Goal: Navigation & Orientation: Find specific page/section

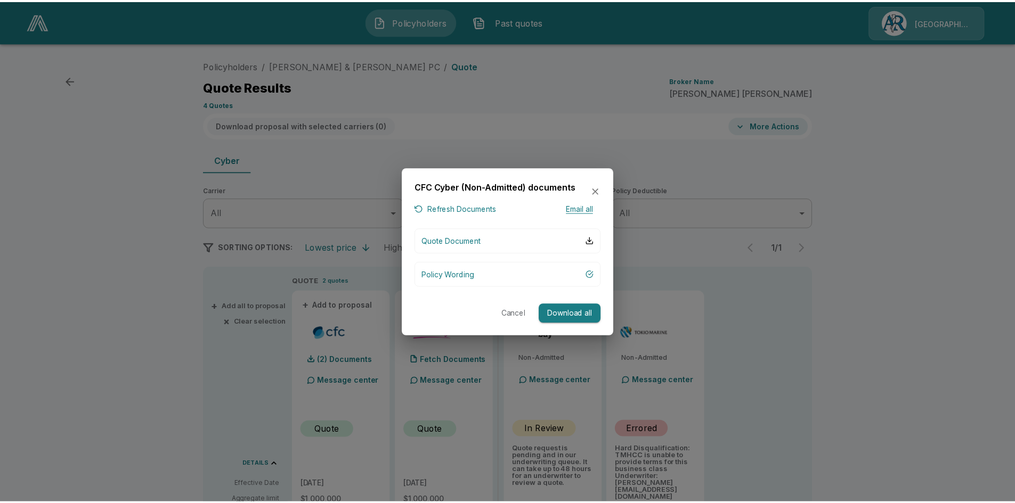
scroll to position [213, 0]
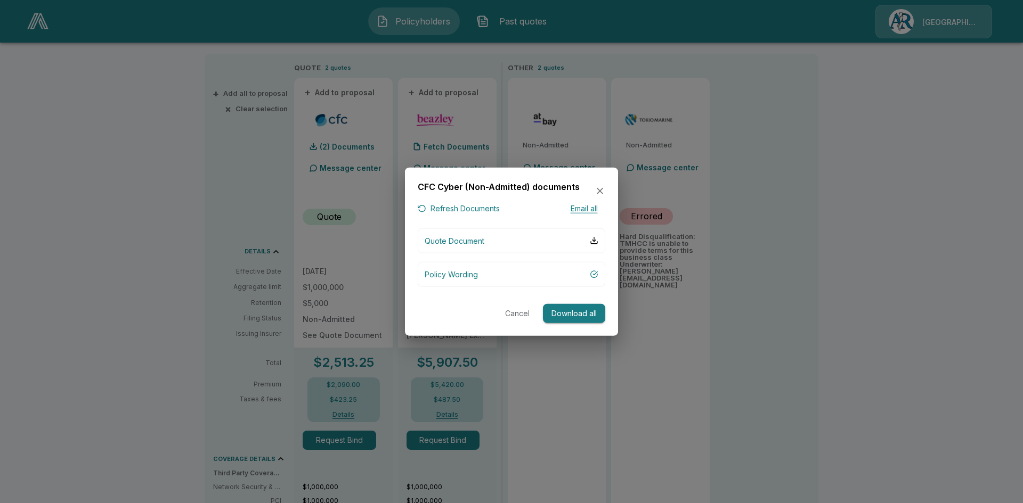
click at [512, 324] on div "CFC Cyber (Non-Admitted) documents Refresh Documents Email all Quote Document P…" at bounding box center [511, 251] width 213 height 169
click at [521, 315] on button "Cancel" at bounding box center [517, 314] width 34 height 20
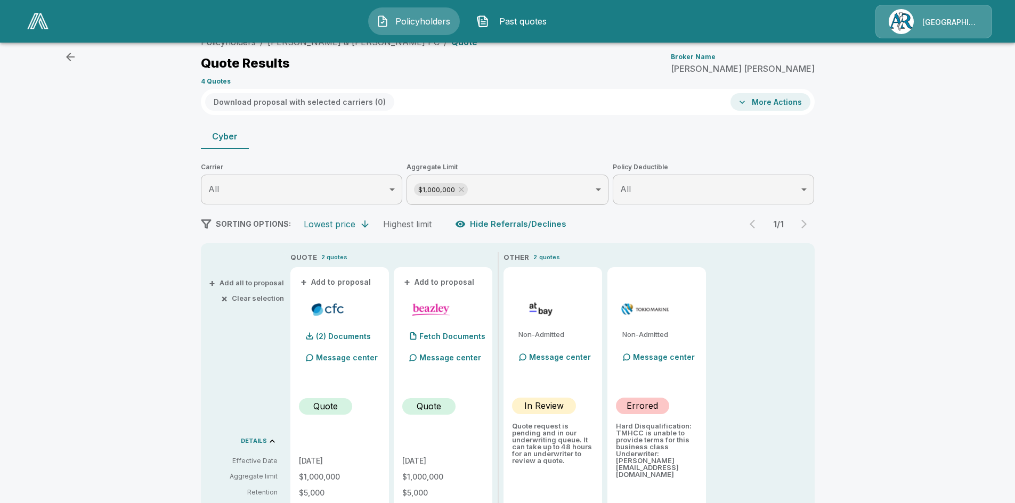
scroll to position [0, 0]
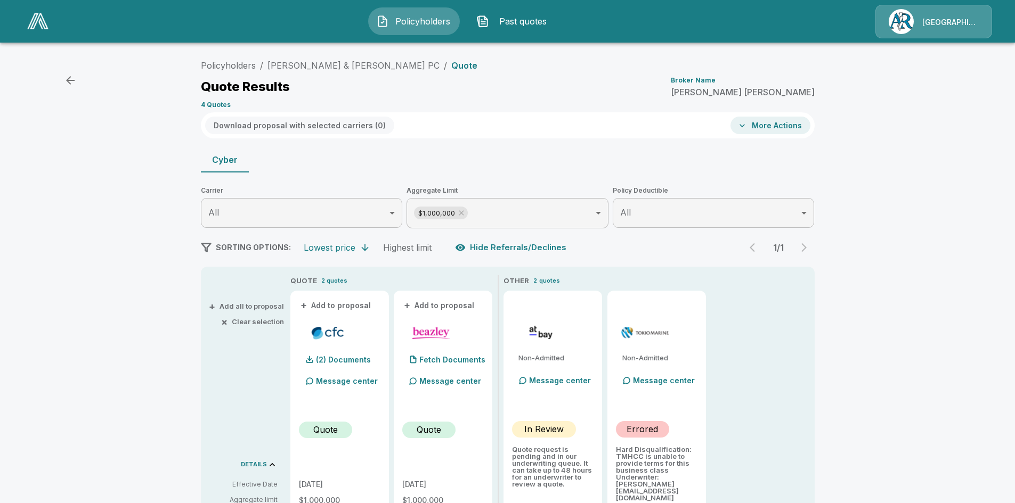
click at [810, 249] on div "1 / 1" at bounding box center [778, 247] width 72 height 21
click at [506, 19] on span "Past quotes" at bounding box center [522, 21] width 59 height 13
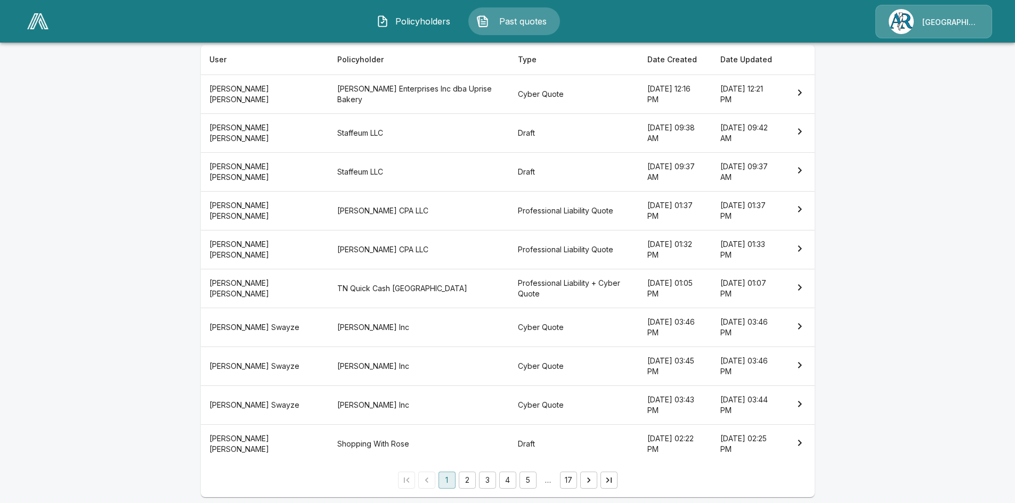
scroll to position [180, 0]
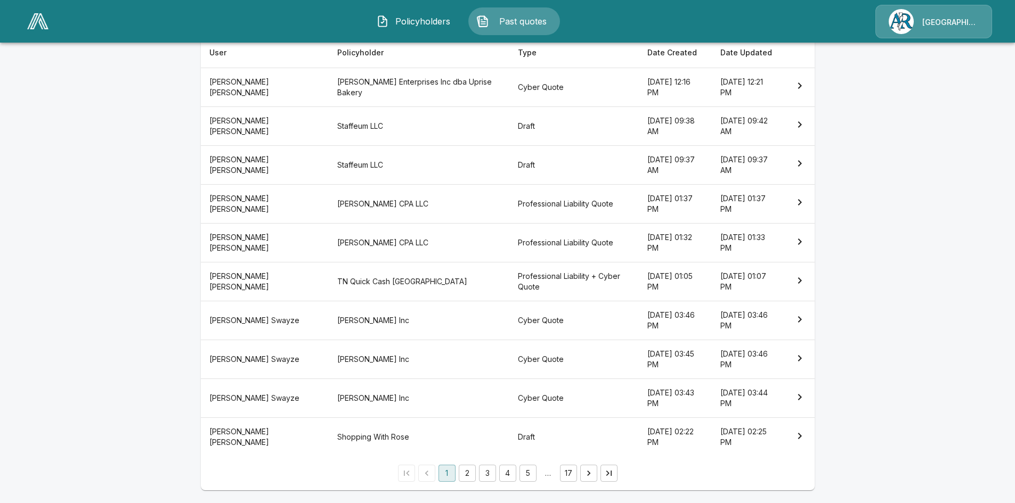
click at [472, 471] on button "2" at bounding box center [467, 473] width 17 height 17
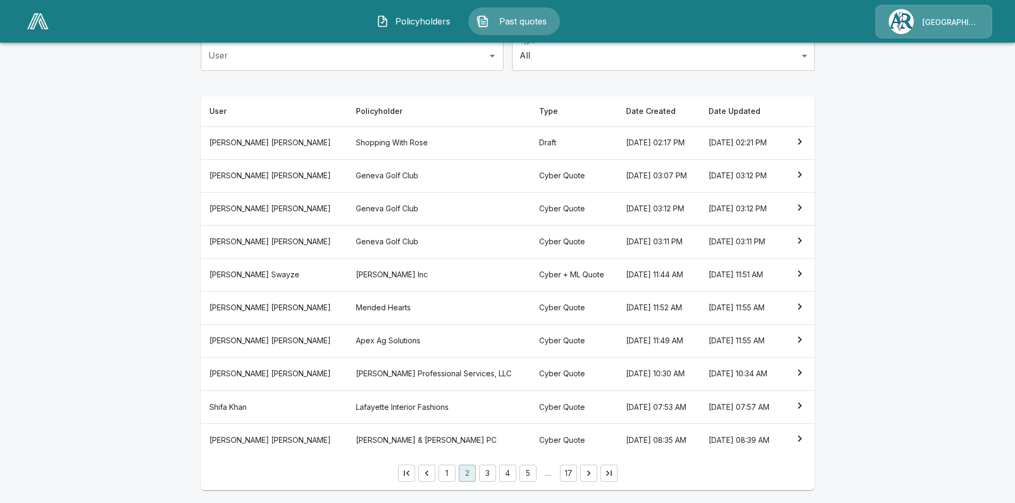
click at [806, 203] on icon "simple table" at bounding box center [799, 207] width 13 height 13
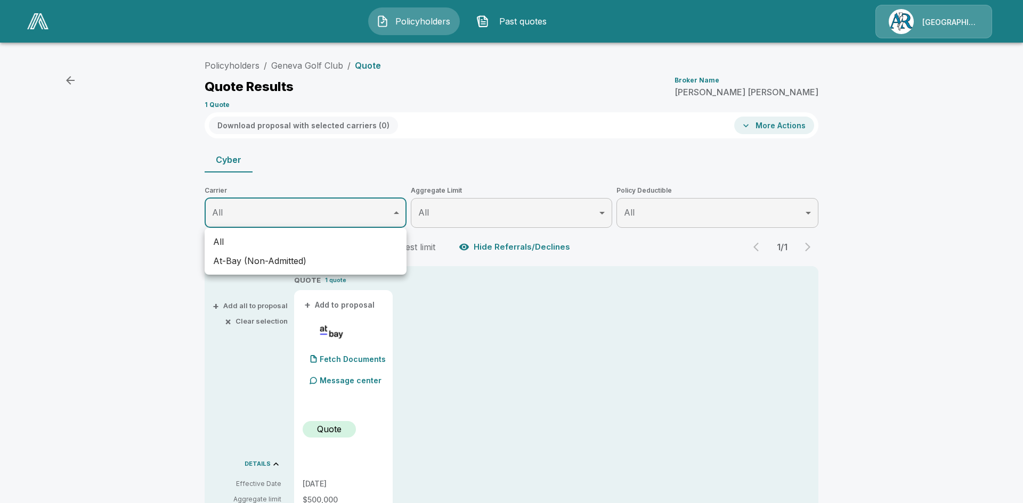
click at [485, 207] on div at bounding box center [511, 251] width 1023 height 503
